Goal: Book appointment/travel/reservation

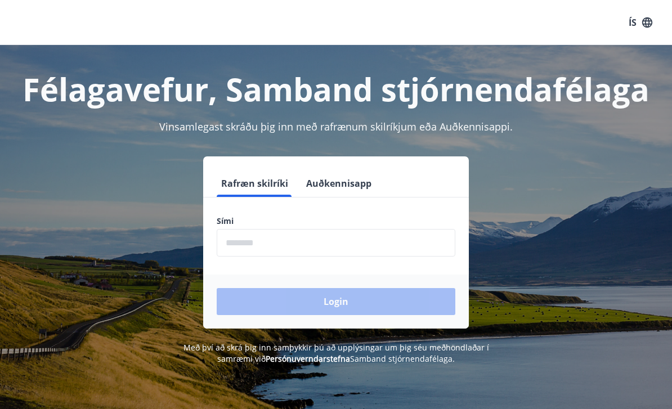
click at [282, 242] on input "phone" at bounding box center [336, 243] width 238 height 28
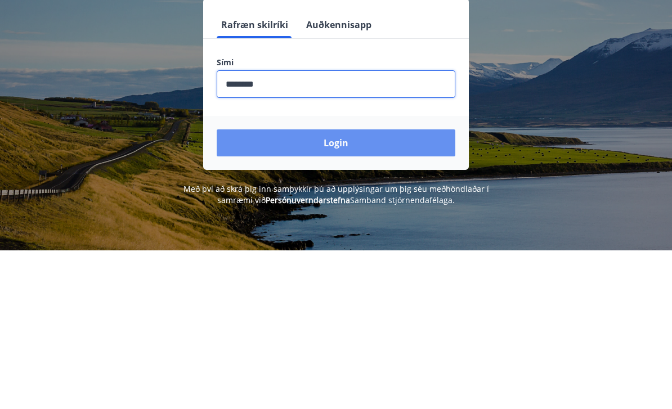
type input "********"
click at [343, 288] on button "Login" at bounding box center [336, 301] width 238 height 27
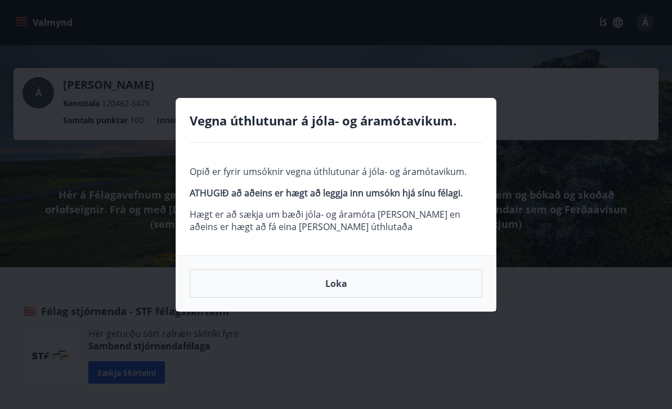
click at [367, 287] on button "Loka" at bounding box center [336, 283] width 292 height 28
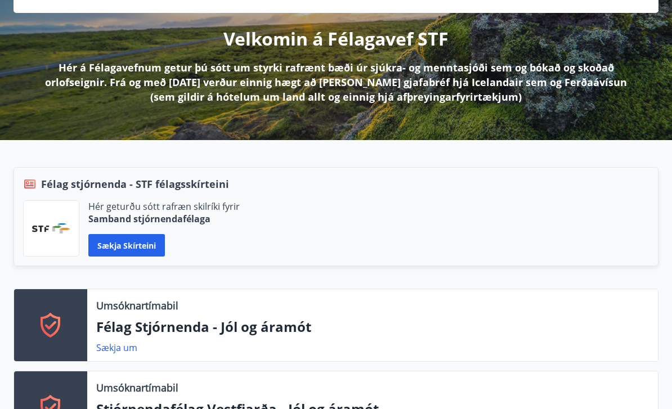
scroll to position [118, 0]
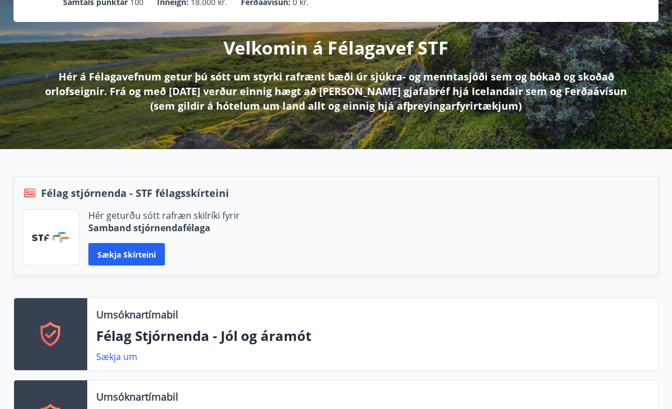
click at [141, 254] on button "Sækja skírteini" at bounding box center [126, 254] width 76 height 22
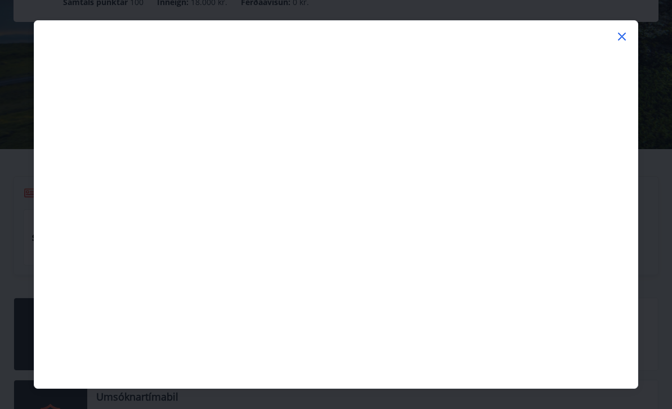
click at [624, 39] on icon at bounding box center [622, 37] width 8 height 8
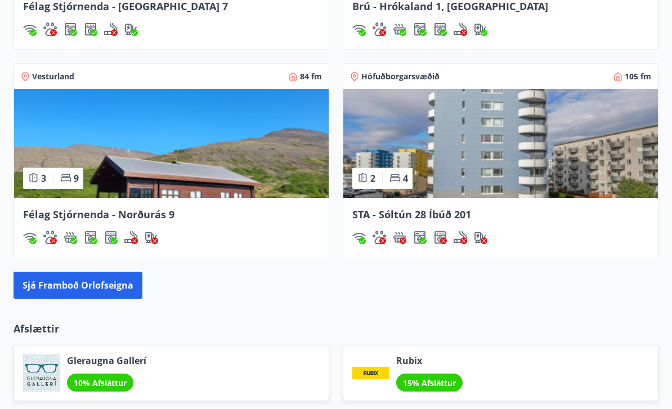
scroll to position [1559, 0]
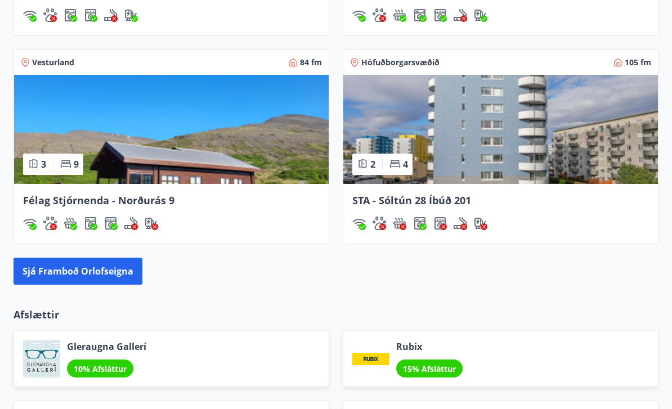
click at [112, 268] on button "Sjá framboð orlofseigna" at bounding box center [77, 271] width 129 height 27
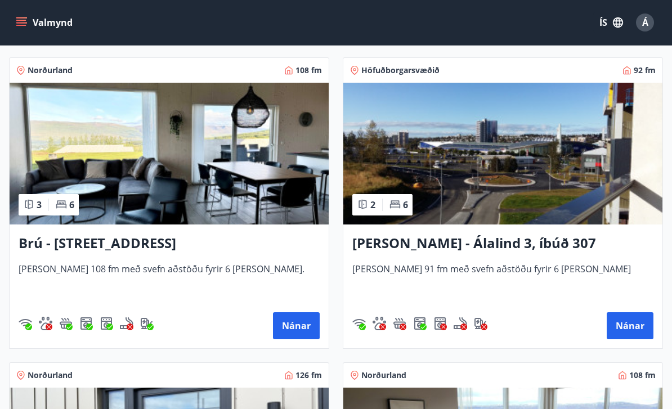
scroll to position [496, 0]
click at [633, 329] on button "Nánar" at bounding box center [629, 326] width 47 height 27
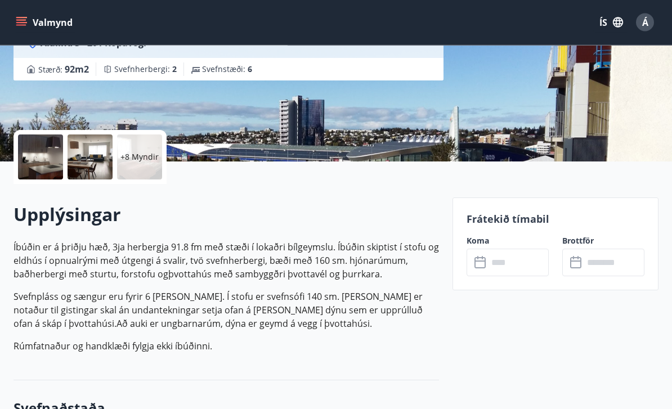
scroll to position [196, 0]
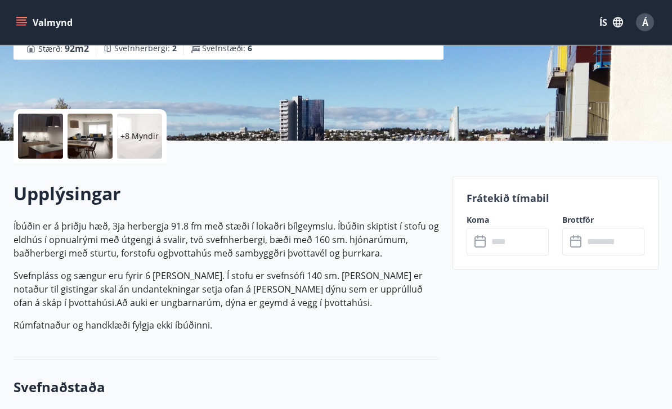
click at [508, 241] on input "text" at bounding box center [518, 242] width 61 height 28
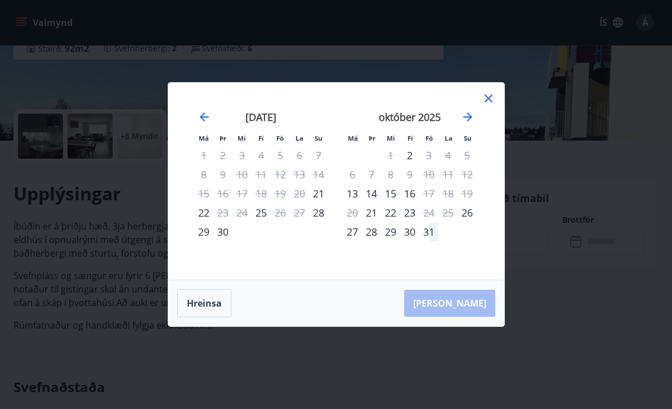
click at [484, 105] on icon at bounding box center [487, 98] width 13 height 13
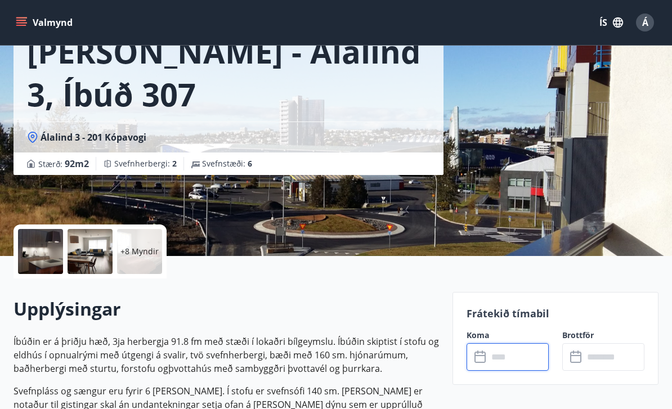
scroll to position [0, 0]
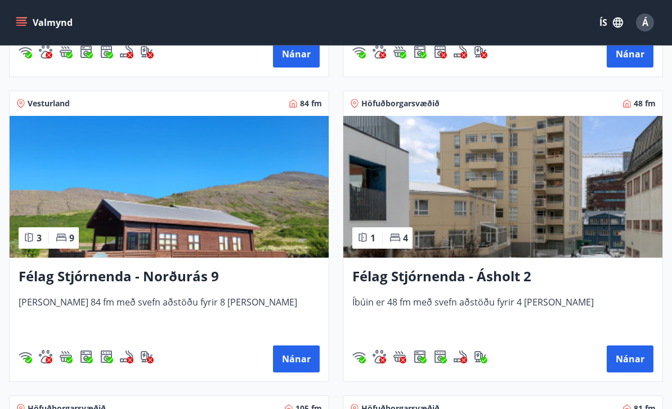
scroll to position [1372, 0]
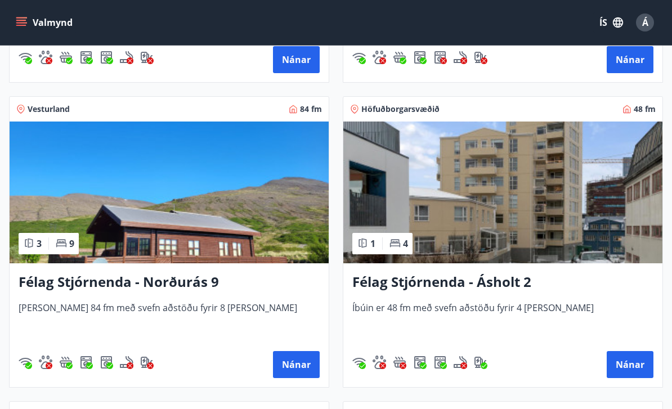
click at [634, 363] on button "Nánar" at bounding box center [629, 364] width 47 height 27
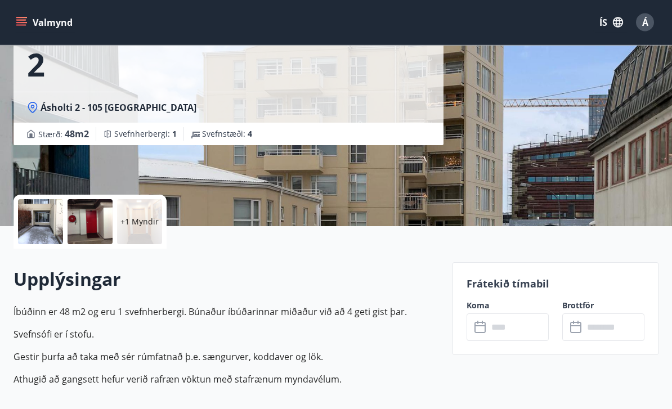
scroll to position [111, 0]
click at [512, 327] on input "text" at bounding box center [518, 327] width 61 height 28
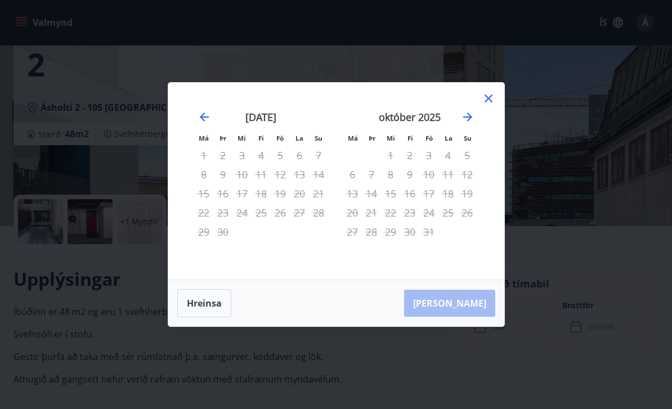
click at [488, 102] on icon at bounding box center [488, 98] width 8 height 8
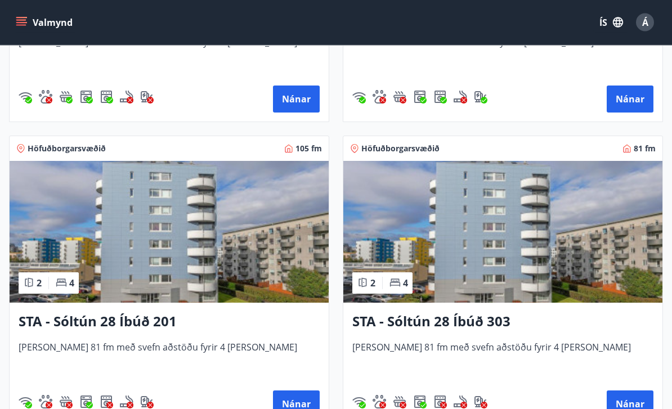
scroll to position [1639, 0]
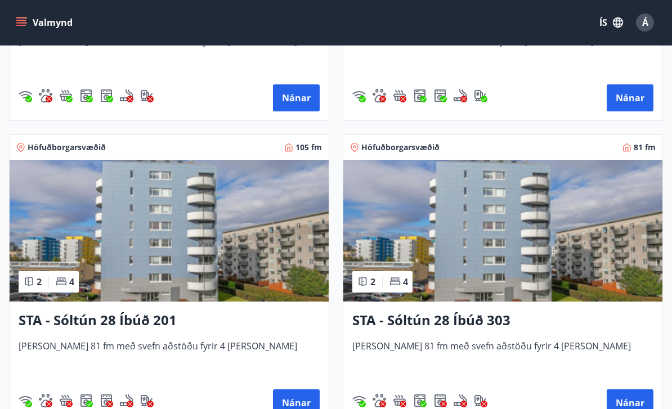
click at [634, 406] on button "Nánar" at bounding box center [629, 402] width 47 height 27
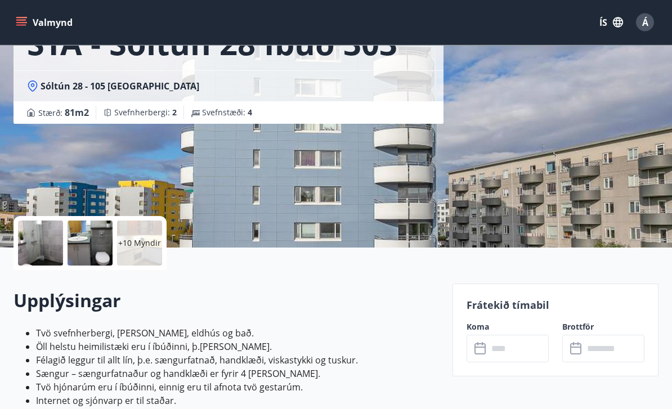
scroll to position [100, 0]
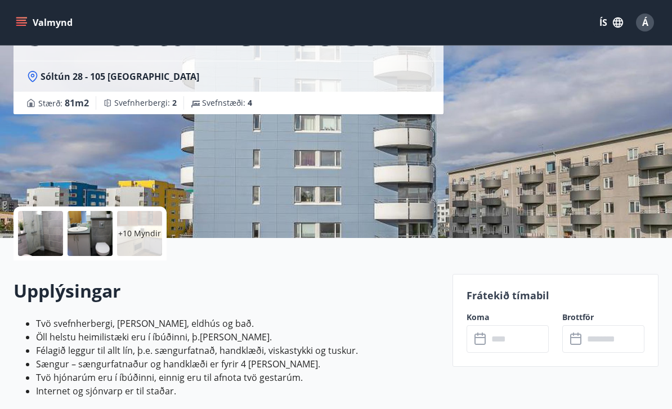
click at [518, 341] on input "text" at bounding box center [518, 339] width 61 height 28
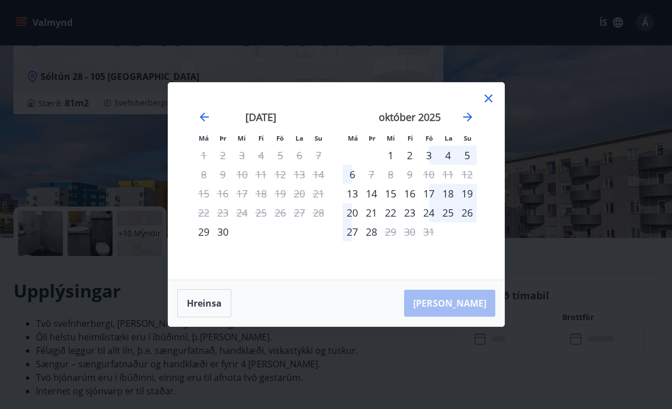
click at [489, 102] on icon at bounding box center [488, 98] width 8 height 8
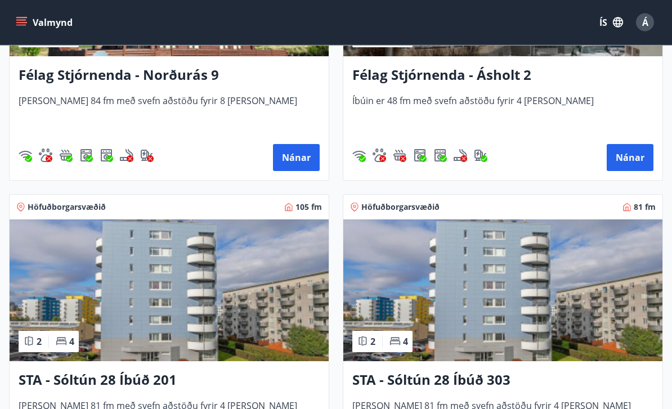
scroll to position [1580, 0]
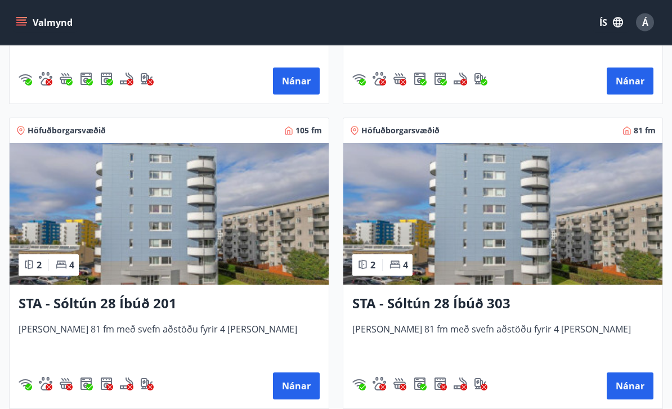
click at [294, 385] on button "Nánar" at bounding box center [296, 386] width 47 height 27
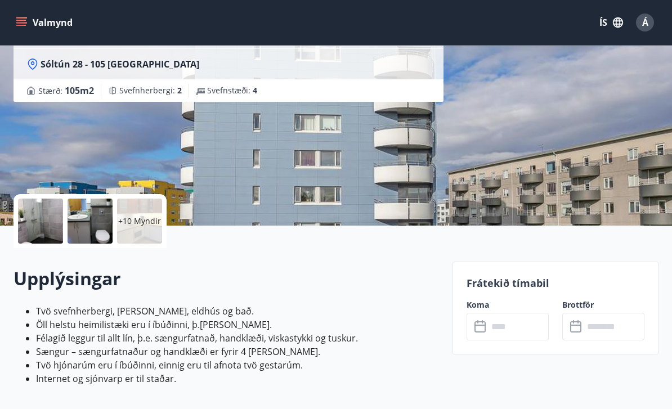
scroll to position [114, 0]
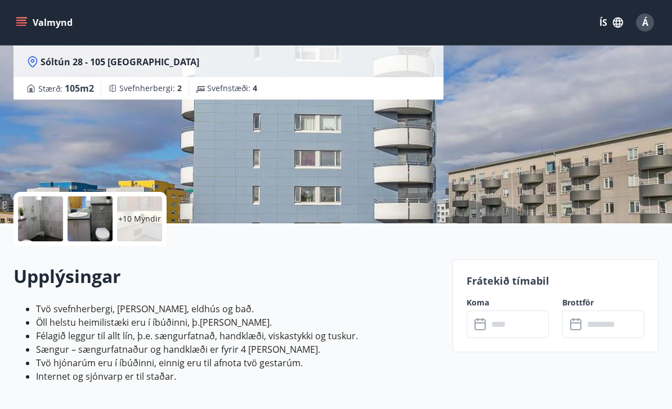
click at [512, 322] on input "text" at bounding box center [518, 324] width 61 height 28
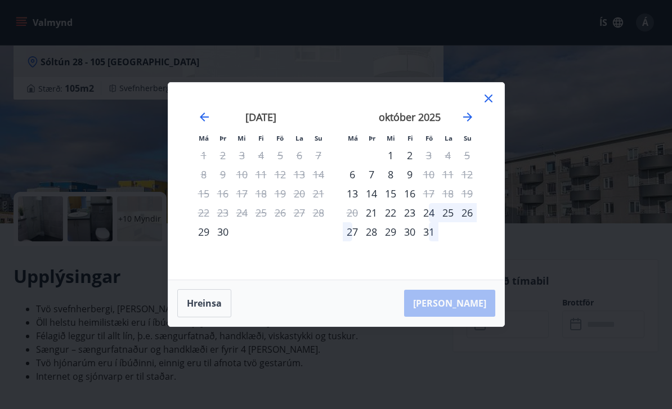
click at [491, 105] on icon at bounding box center [487, 98] width 13 height 13
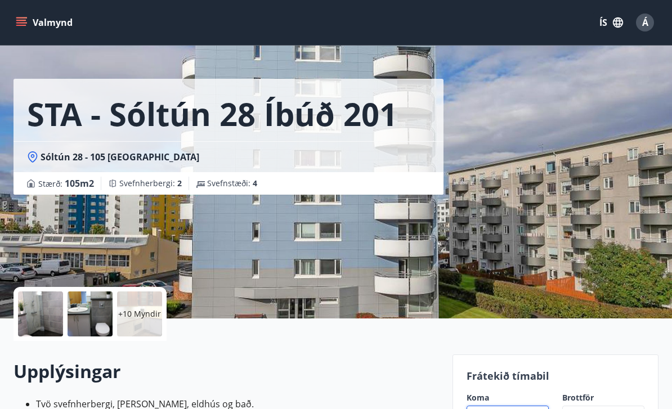
scroll to position [0, 0]
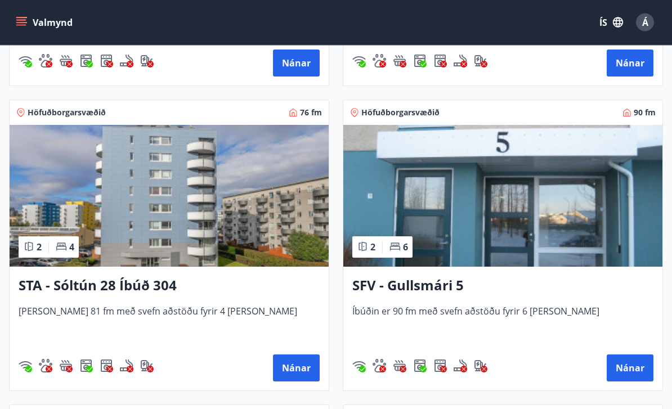
scroll to position [1980, 0]
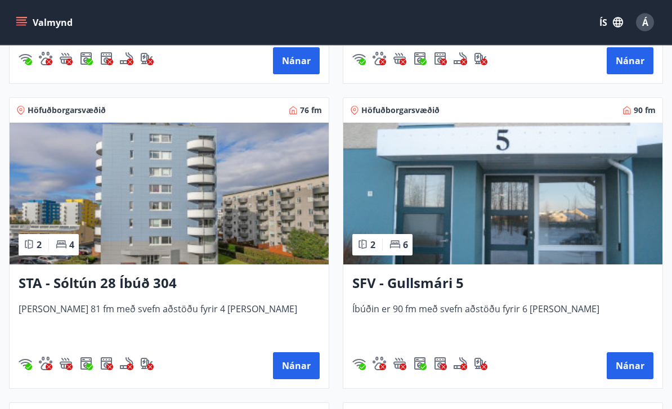
click at [633, 365] on button "Nánar" at bounding box center [629, 366] width 47 height 27
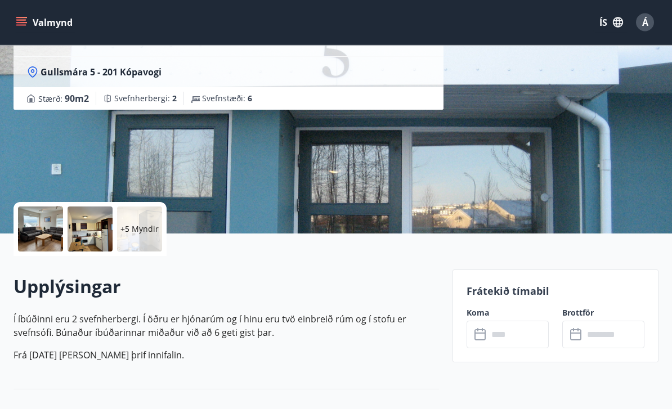
click at [507, 329] on input "text" at bounding box center [518, 335] width 61 height 28
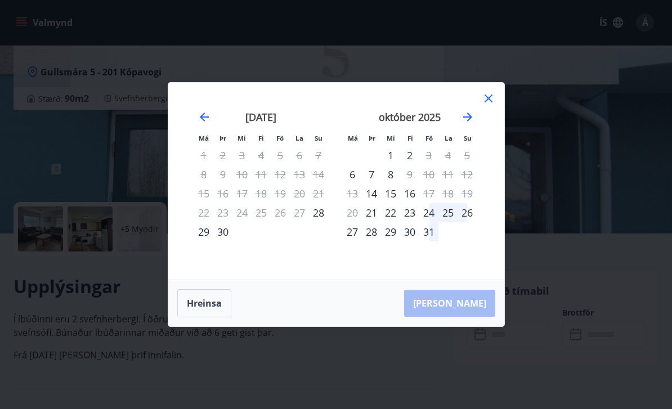
click at [489, 105] on icon at bounding box center [487, 98] width 13 height 13
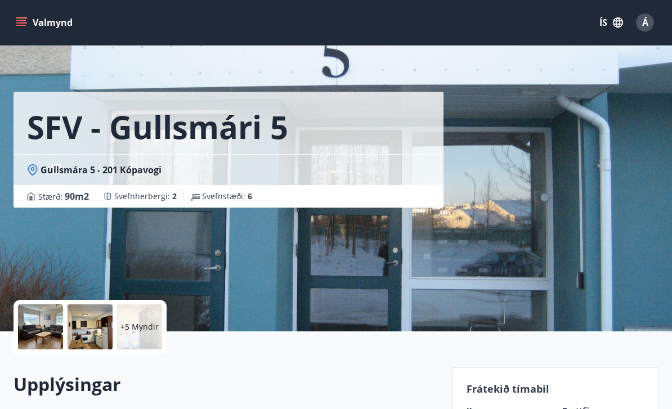
scroll to position [0, 0]
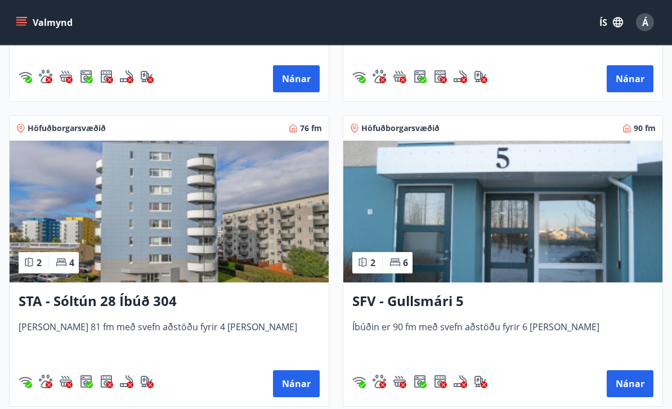
scroll to position [1965, 0]
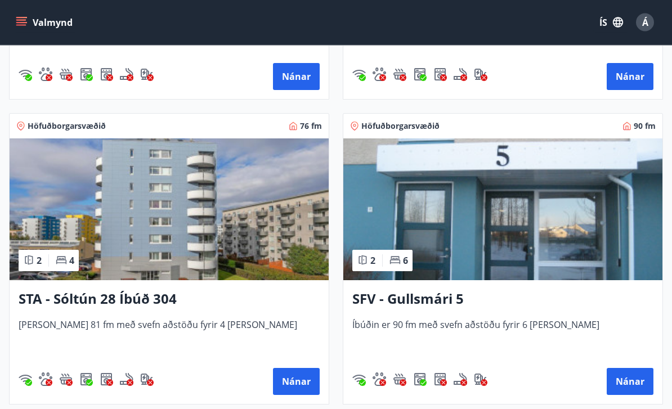
click at [299, 381] on button "Nánar" at bounding box center [296, 381] width 47 height 27
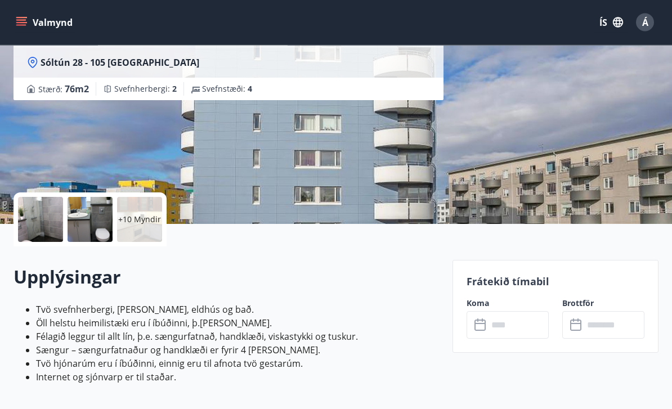
scroll to position [114, 0]
click at [510, 323] on input "text" at bounding box center [518, 325] width 61 height 28
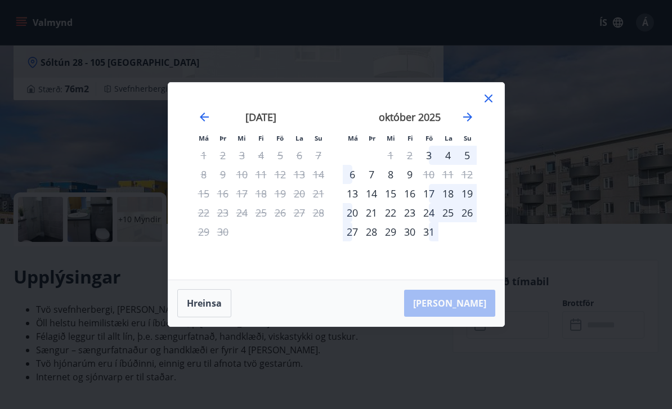
click at [489, 102] on icon at bounding box center [488, 98] width 8 height 8
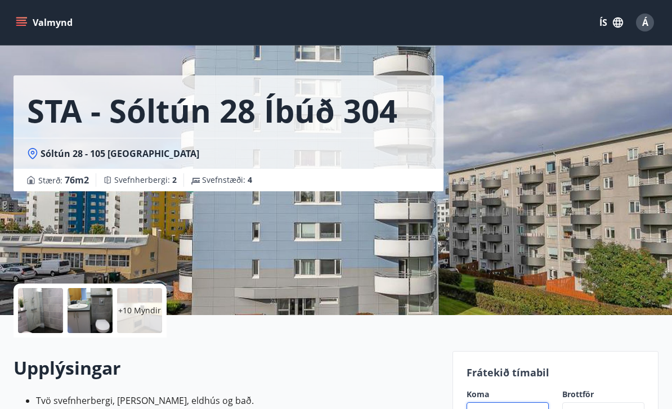
scroll to position [0, 0]
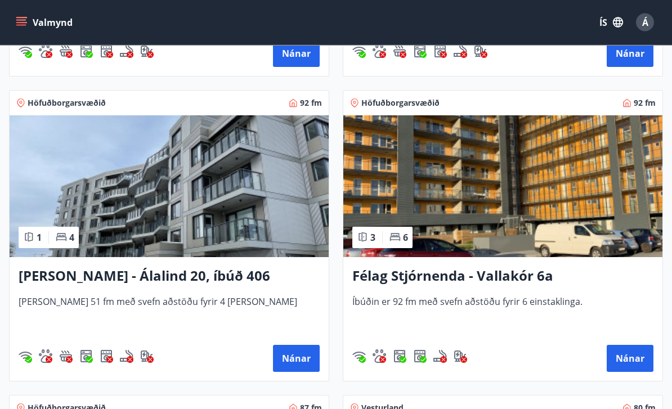
scroll to position [2290, 0]
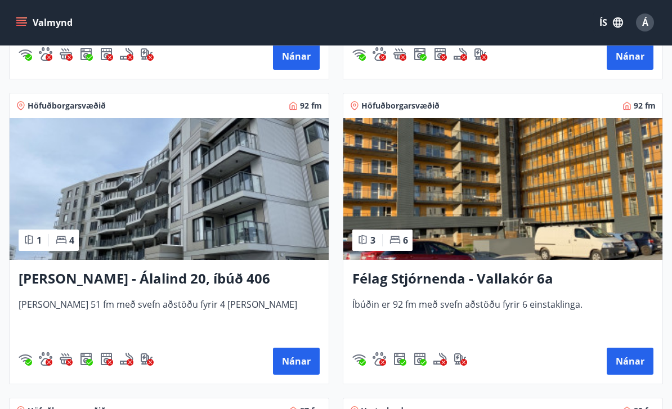
click at [300, 363] on button "Nánar" at bounding box center [296, 361] width 47 height 27
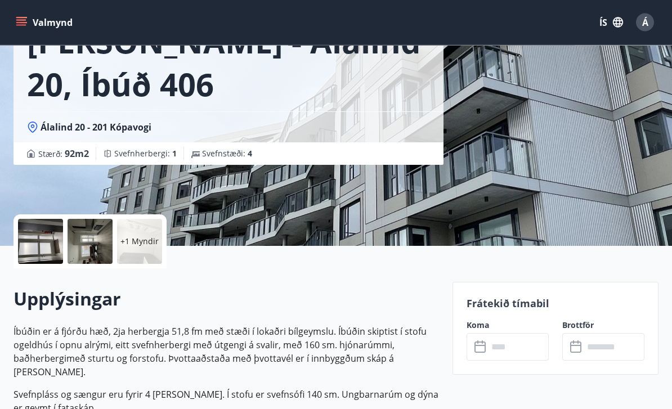
click at [501, 344] on input "text" at bounding box center [518, 348] width 61 height 28
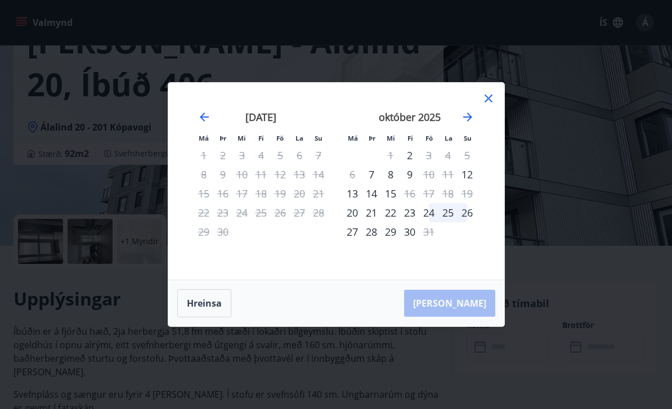
click at [488, 105] on icon at bounding box center [487, 98] width 13 height 13
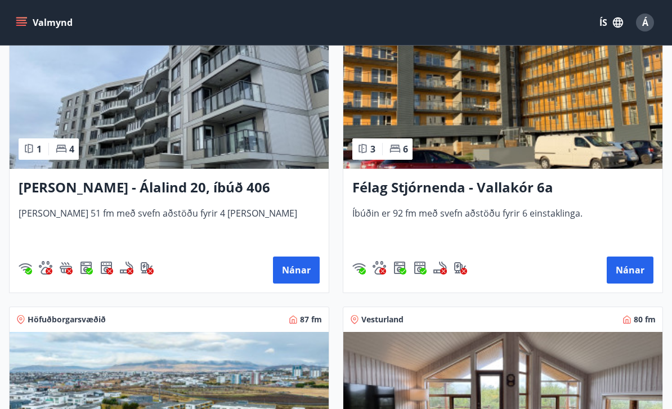
scroll to position [2367, 0]
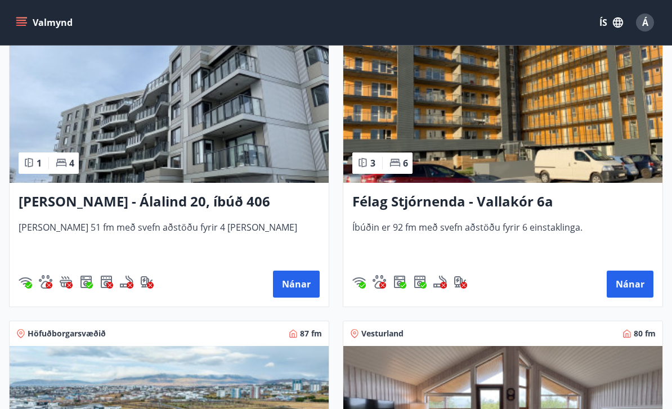
click at [636, 283] on button "Nánar" at bounding box center [629, 284] width 47 height 27
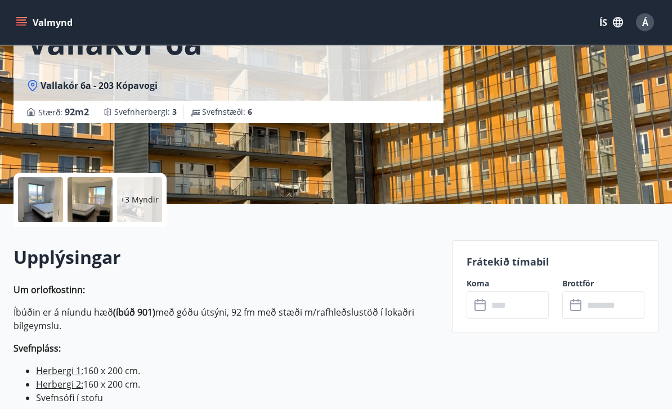
click at [514, 301] on input "text" at bounding box center [518, 306] width 61 height 28
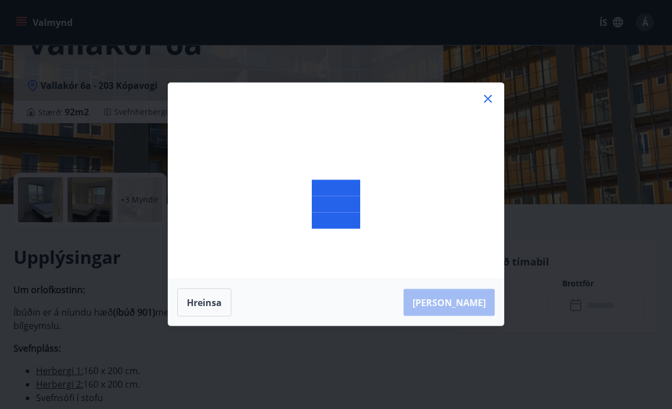
scroll to position [133, 0]
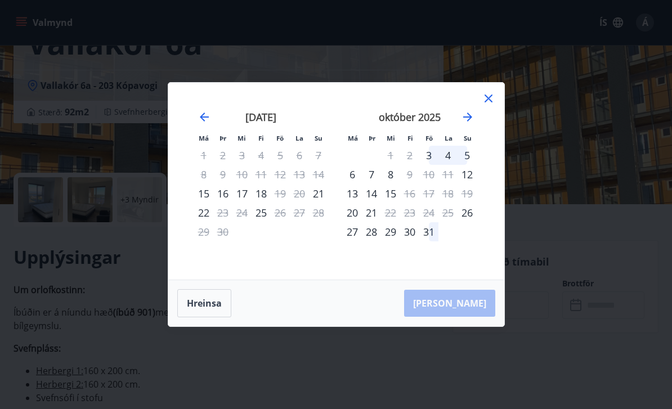
click at [490, 105] on icon at bounding box center [487, 98] width 13 height 13
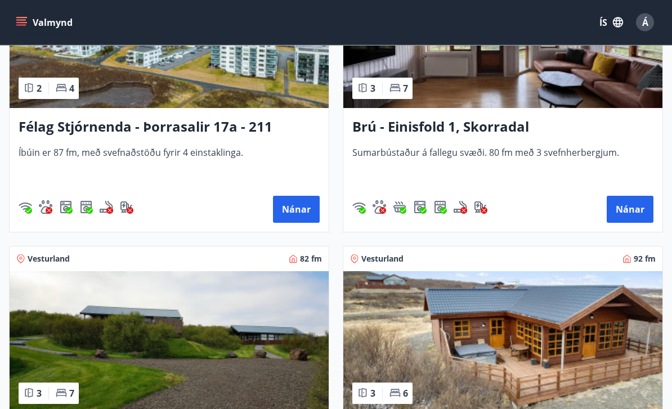
scroll to position [2748, 0]
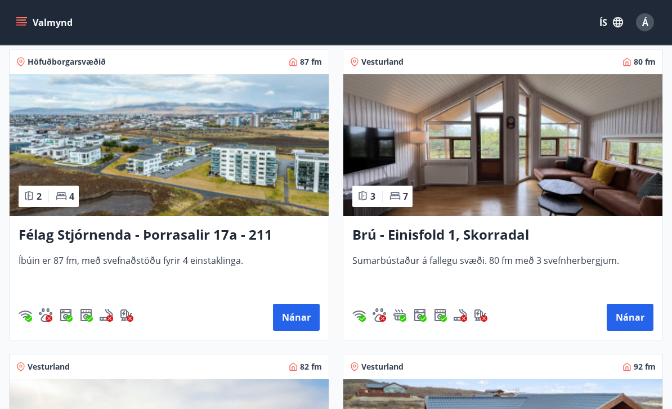
click at [302, 313] on button "Nánar" at bounding box center [296, 317] width 47 height 27
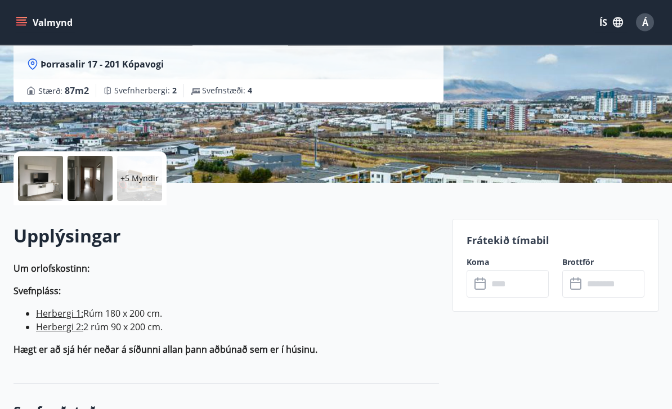
click at [492, 282] on input "text" at bounding box center [518, 285] width 61 height 28
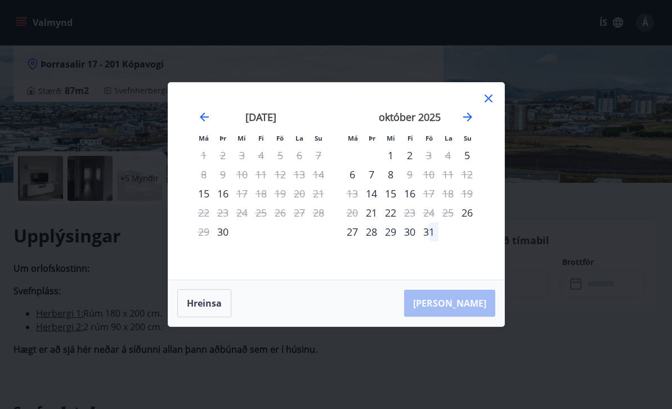
click at [494, 105] on icon at bounding box center [487, 98] width 13 height 13
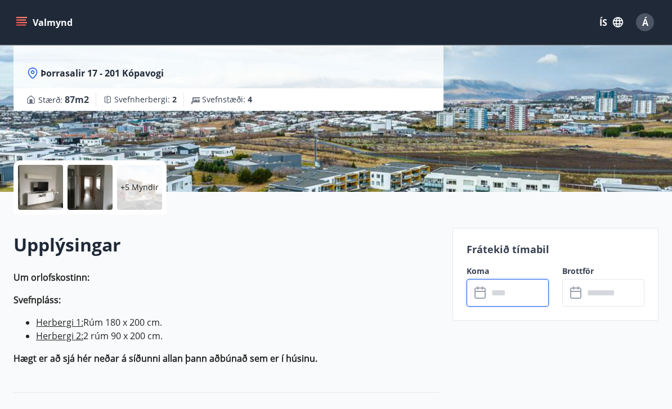
scroll to position [139, 0]
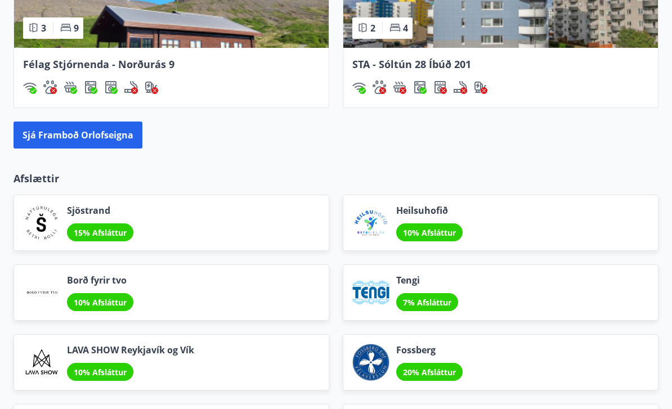
scroll to position [1694, 0]
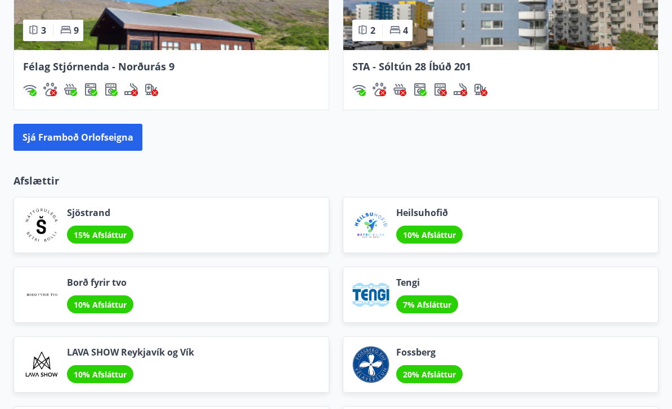
click at [103, 136] on button "Sjá framboð orlofseigna" at bounding box center [77, 137] width 129 height 27
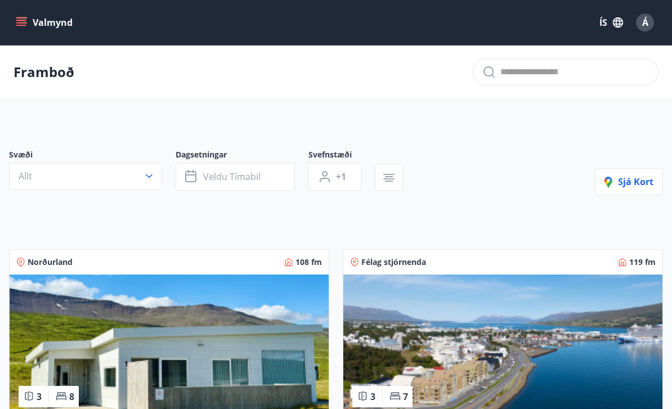
click at [153, 173] on icon "button" at bounding box center [148, 175] width 11 height 11
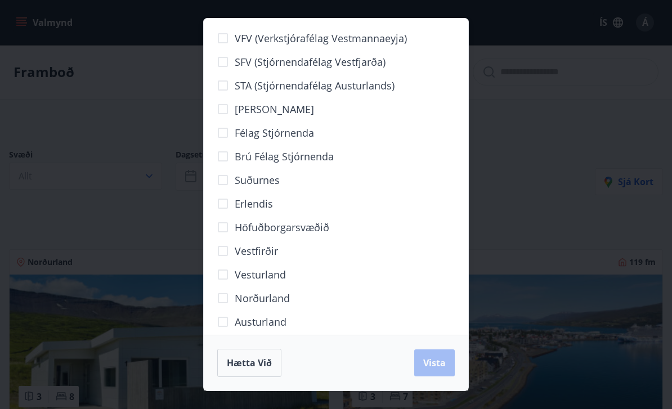
scroll to position [17, 0]
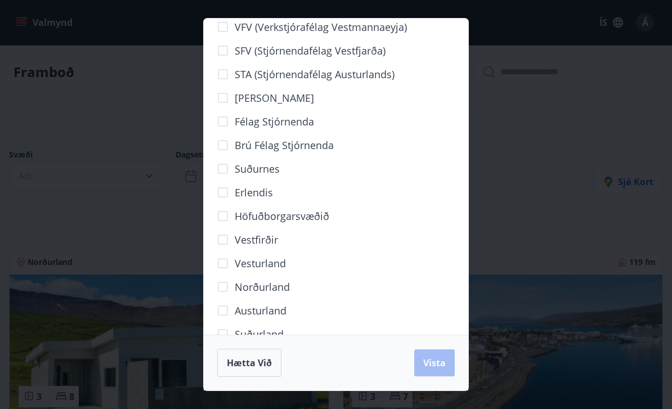
click at [295, 217] on span "Höfuðborgarsvæðið" at bounding box center [282, 216] width 94 height 15
click at [434, 362] on span "Vista" at bounding box center [434, 363] width 22 height 12
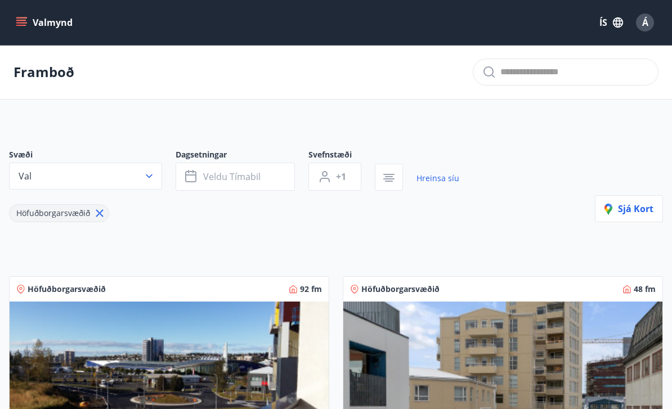
click at [153, 177] on icon "button" at bounding box center [148, 175] width 11 height 11
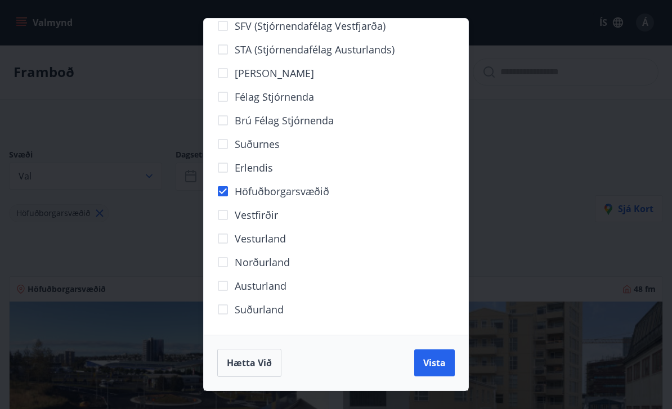
click at [550, 170] on div "VFV (Verkstjórafélag Vestmannaeyja) SFV (Stjórnendafélag Vestfjarða) STA (Stjór…" at bounding box center [336, 204] width 672 height 409
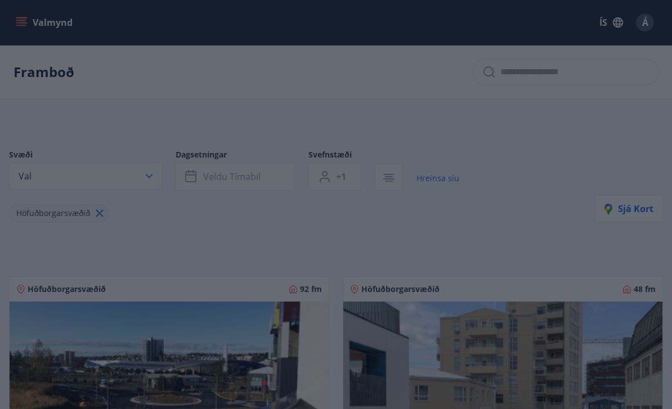
scroll to position [42, 0]
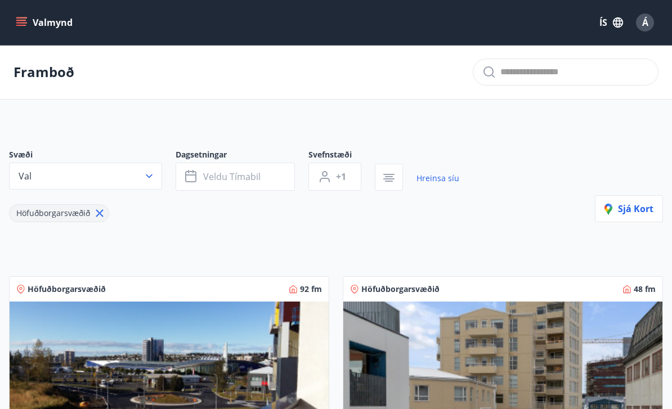
click at [214, 172] on span "Veldu tímabil" at bounding box center [231, 176] width 57 height 12
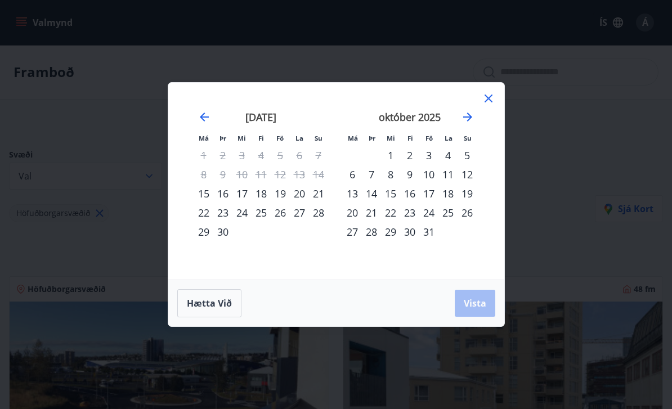
click at [280, 195] on div "19" at bounding box center [280, 193] width 19 height 19
click at [318, 197] on div "21" at bounding box center [318, 193] width 19 height 19
click at [472, 303] on span "Vista" at bounding box center [474, 303] width 22 height 12
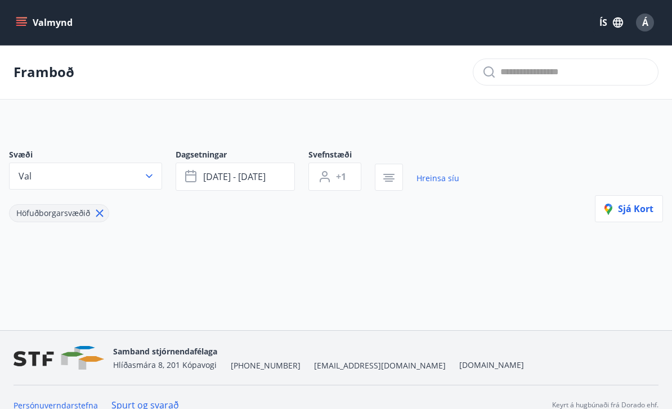
click at [339, 173] on span "+1" at bounding box center [341, 176] width 10 height 12
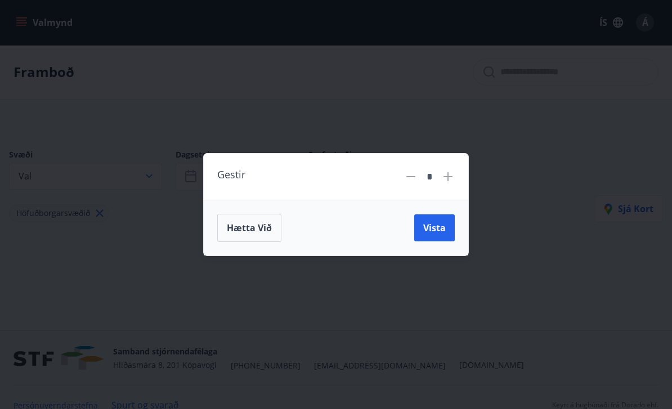
click at [445, 180] on icon at bounding box center [447, 176] width 13 height 13
type input "*"
click at [436, 227] on span "Vista" at bounding box center [434, 228] width 22 height 12
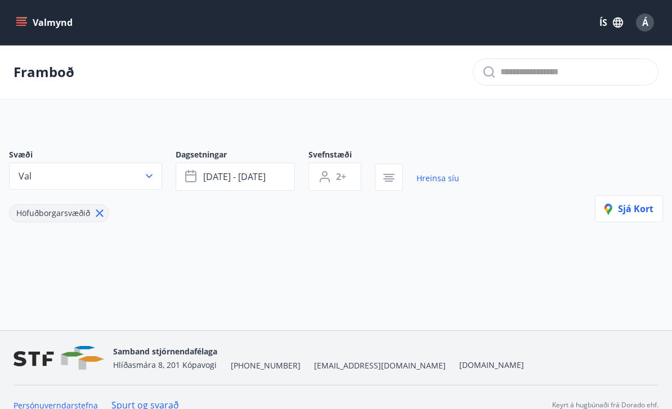
click at [636, 207] on span "Sjá kort" at bounding box center [628, 208] width 49 height 12
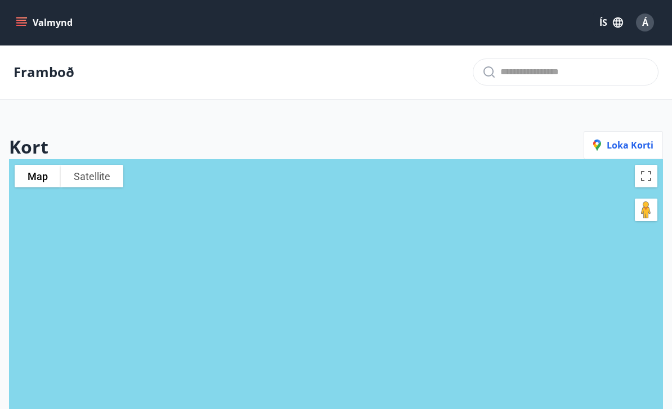
click at [48, 72] on p "Framboð" at bounding box center [43, 71] width 61 height 19
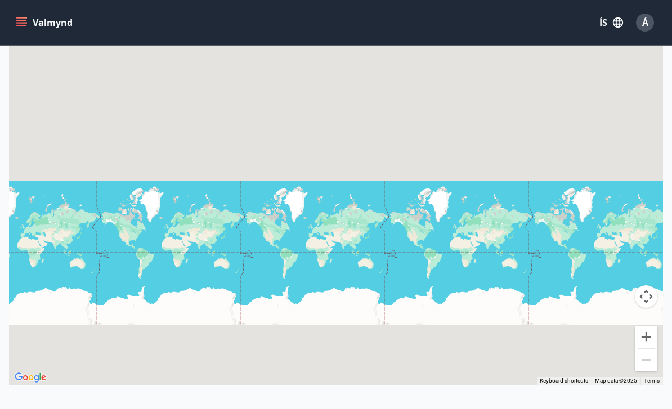
scroll to position [208, 0]
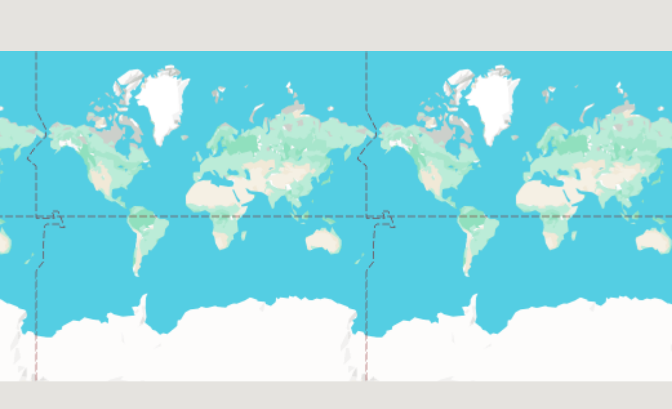
click at [81, 78] on div at bounding box center [336, 156] width 654 height 409
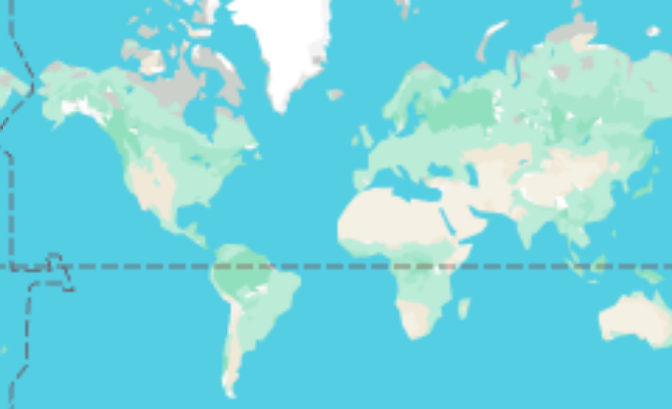
click at [66, 35] on div at bounding box center [336, 156] width 654 height 409
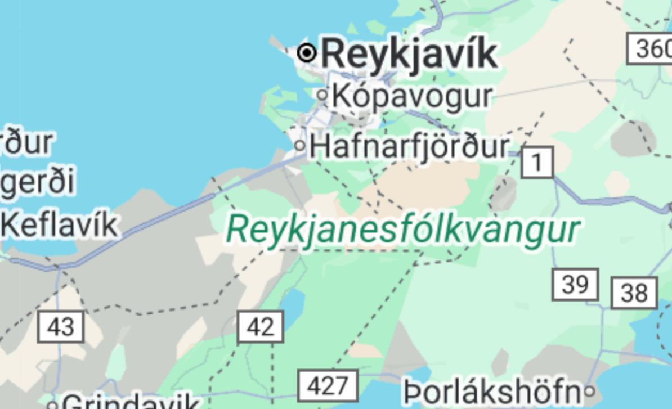
click at [76, 61] on div at bounding box center [336, 156] width 654 height 409
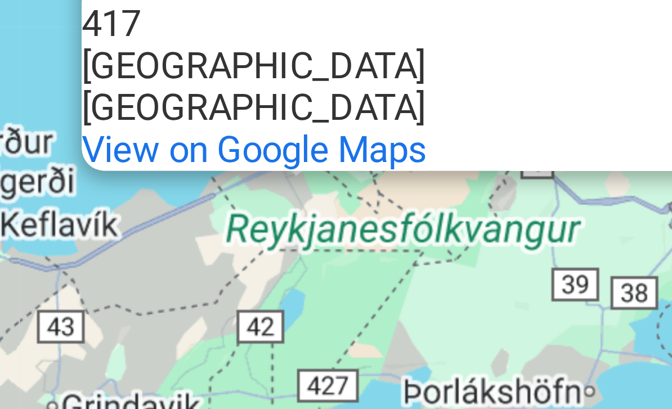
click at [91, 66] on div "Reykjanesfólkvangur Reykjanesfólkvangur 417 Hafnarfjörður Iceland View on Googl…" at bounding box center [336, 156] width 654 height 409
click at [89, 73] on div "Reykjanesfólkvangur Reykjanesfólkvangur 417 Hafnarfjörður Iceland View on Googl…" at bounding box center [336, 156] width 654 height 409
click at [221, 267] on span "View on Google Maps" at bounding box center [255, 271] width 69 height 8
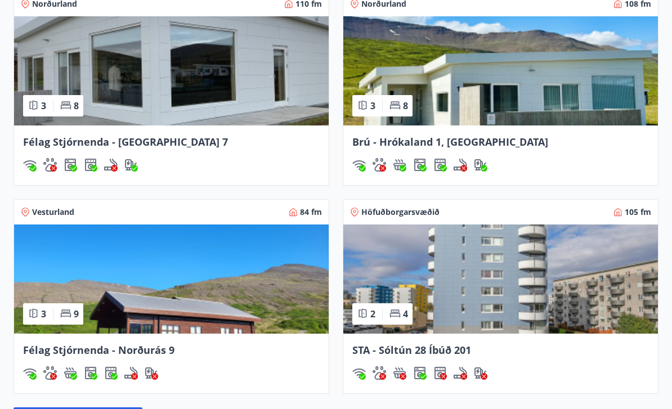
scroll to position [1408, 0]
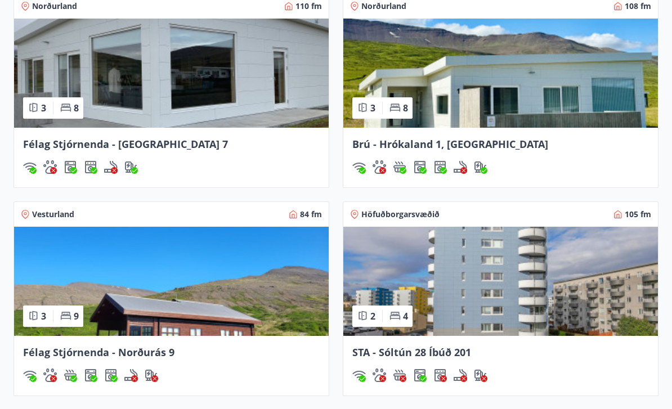
click at [399, 217] on span "Höfuðborgarsvæðið" at bounding box center [400, 214] width 78 height 11
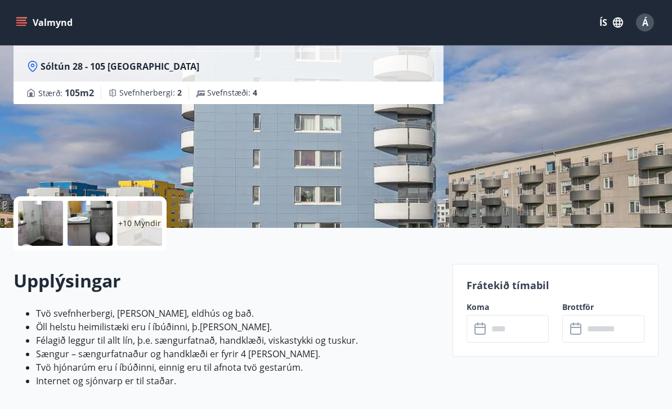
scroll to position [109, 0]
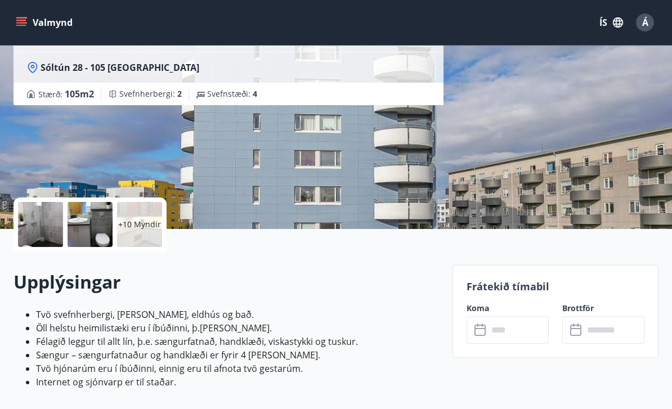
click at [508, 327] on input "text" at bounding box center [518, 330] width 61 height 28
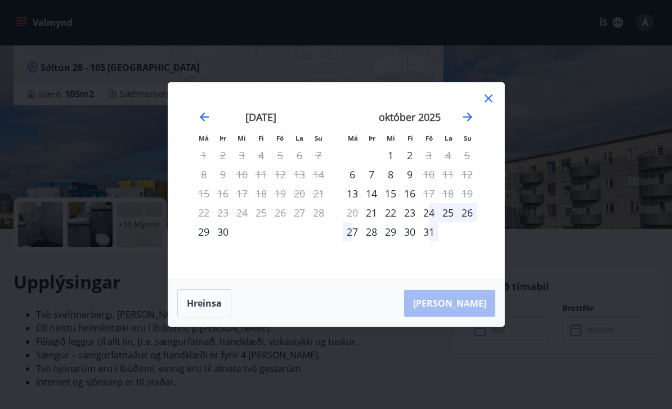
click at [484, 105] on icon at bounding box center [487, 98] width 13 height 13
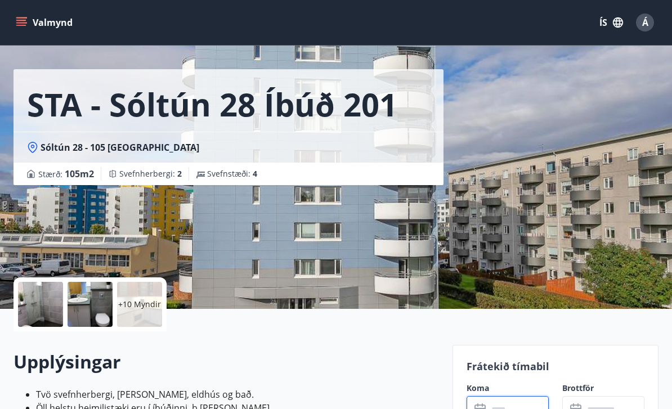
scroll to position [0, 0]
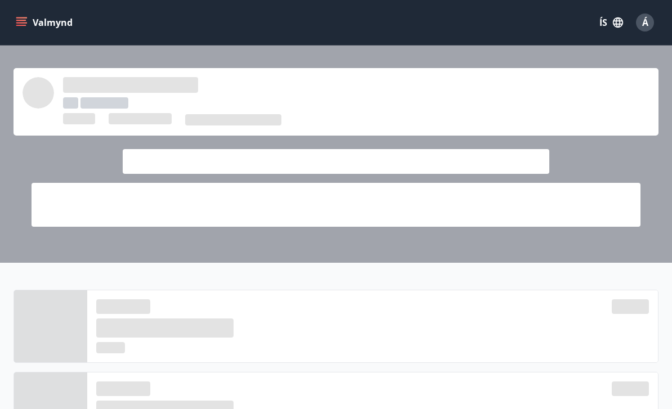
click at [643, 27] on span "Á" at bounding box center [645, 22] width 6 height 12
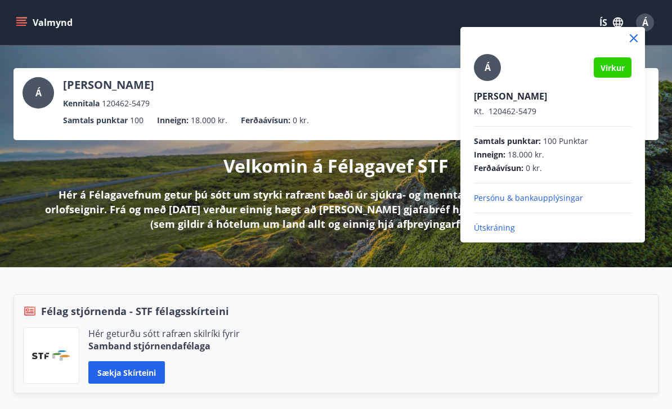
click at [499, 230] on p "Útskráning" at bounding box center [552, 227] width 157 height 11
